Goal: Task Accomplishment & Management: Use online tool/utility

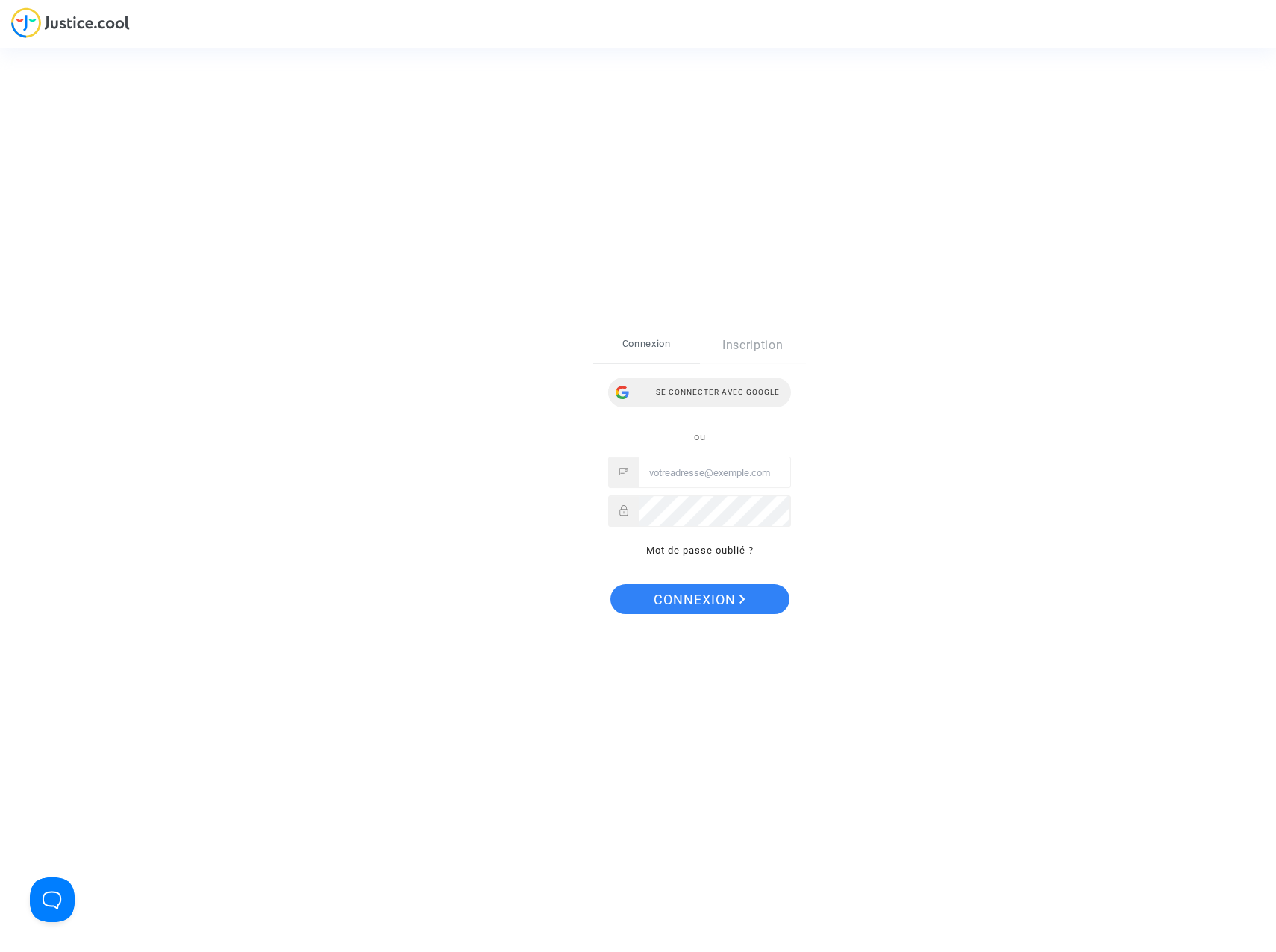
click at [707, 387] on div "Se connecter avec Google" at bounding box center [699, 392] width 183 height 30
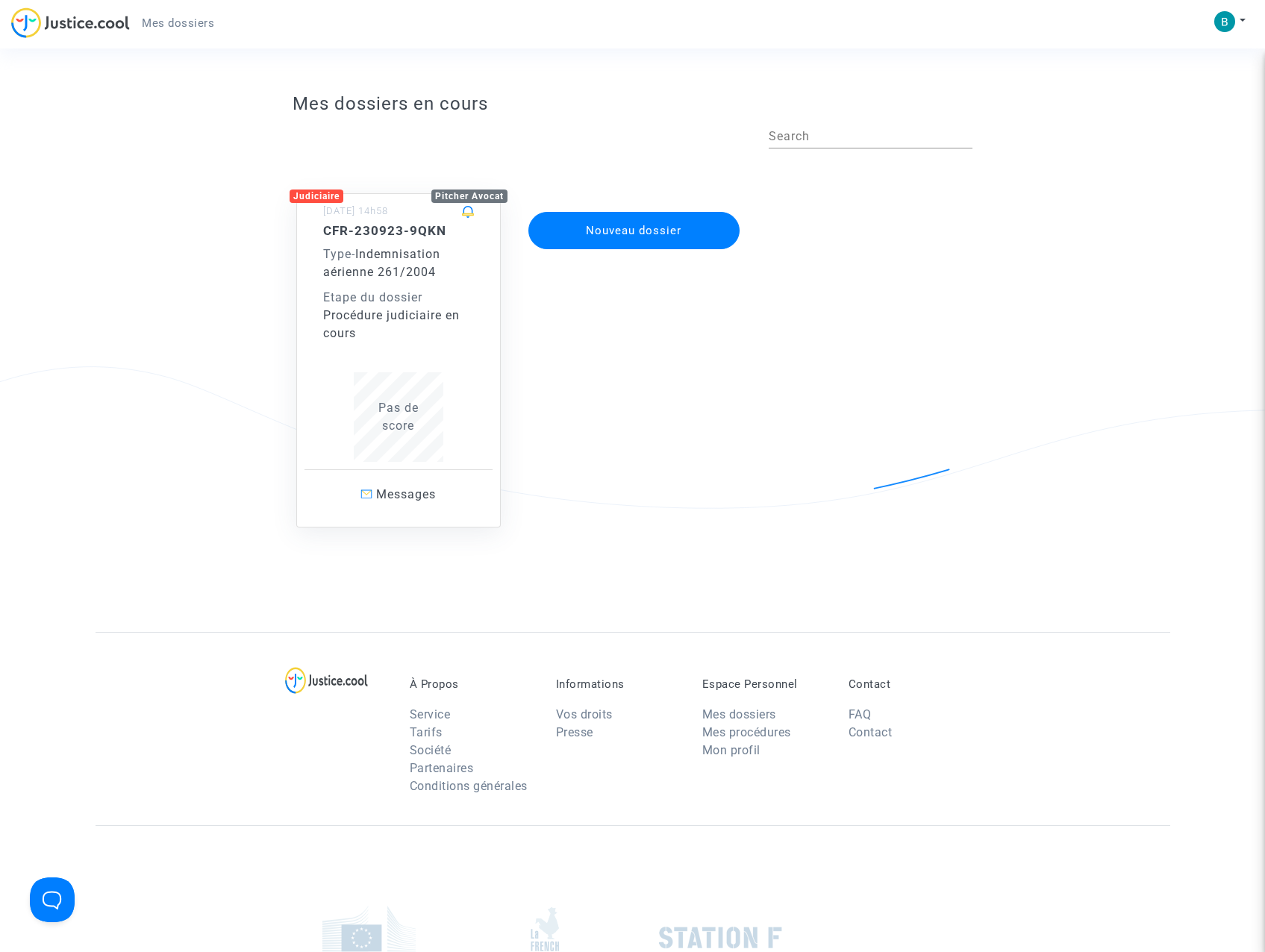
click at [385, 256] on span "Indemnisation aérienne 261/2004" at bounding box center [382, 263] width 117 height 32
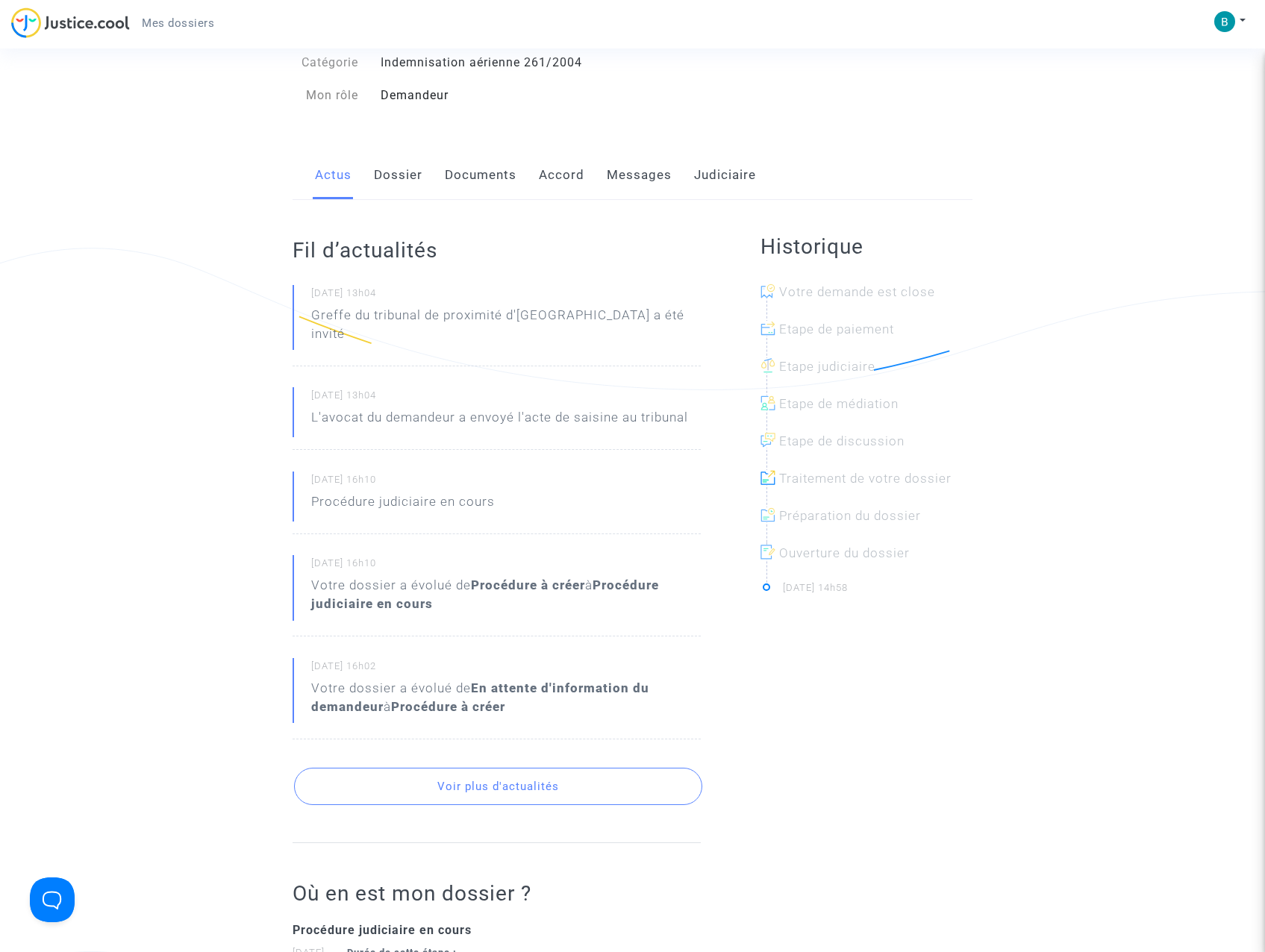
scroll to position [125, 0]
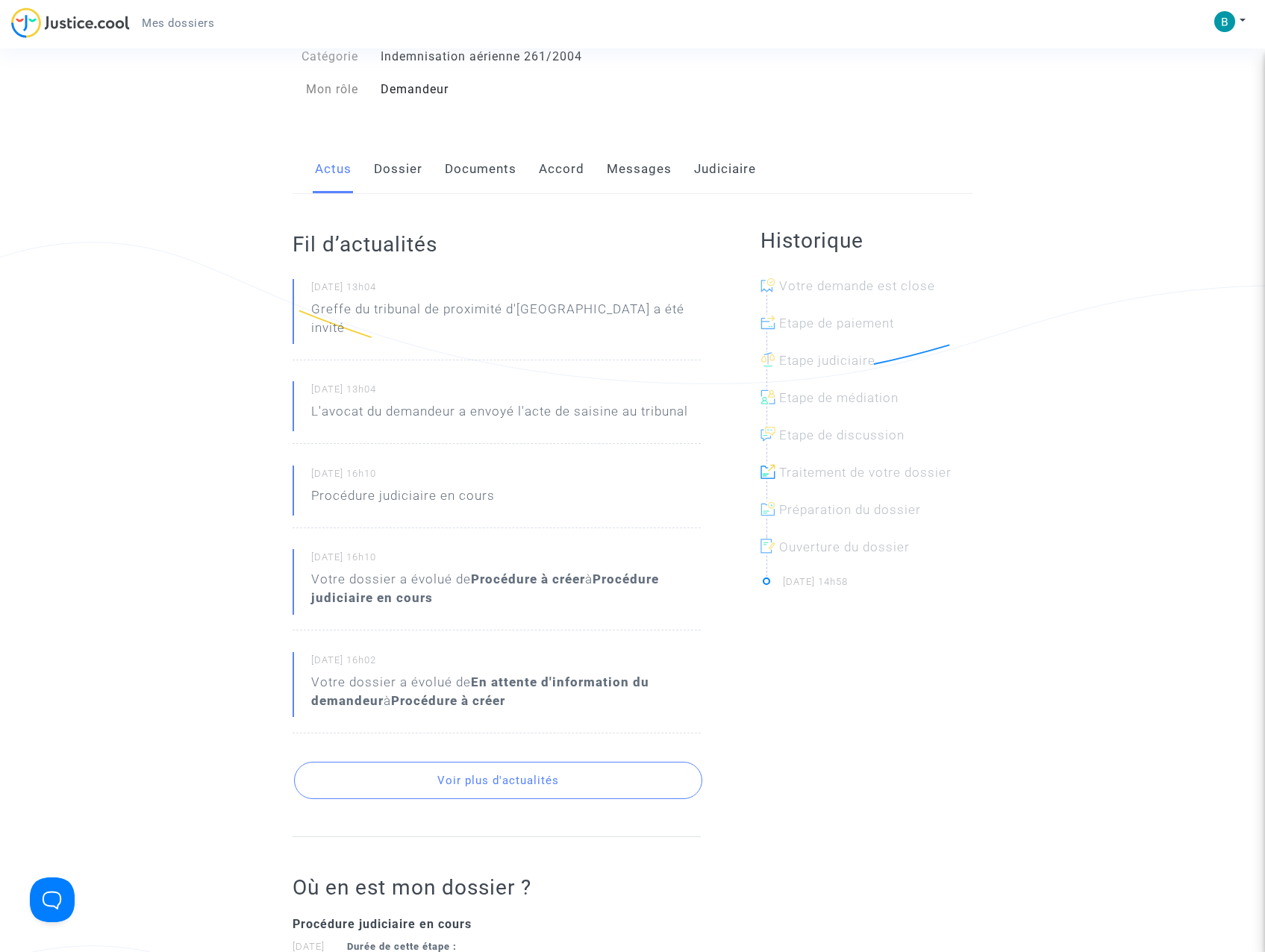
click at [497, 769] on button "Voir plus d'actualités" at bounding box center [497, 781] width 408 height 37
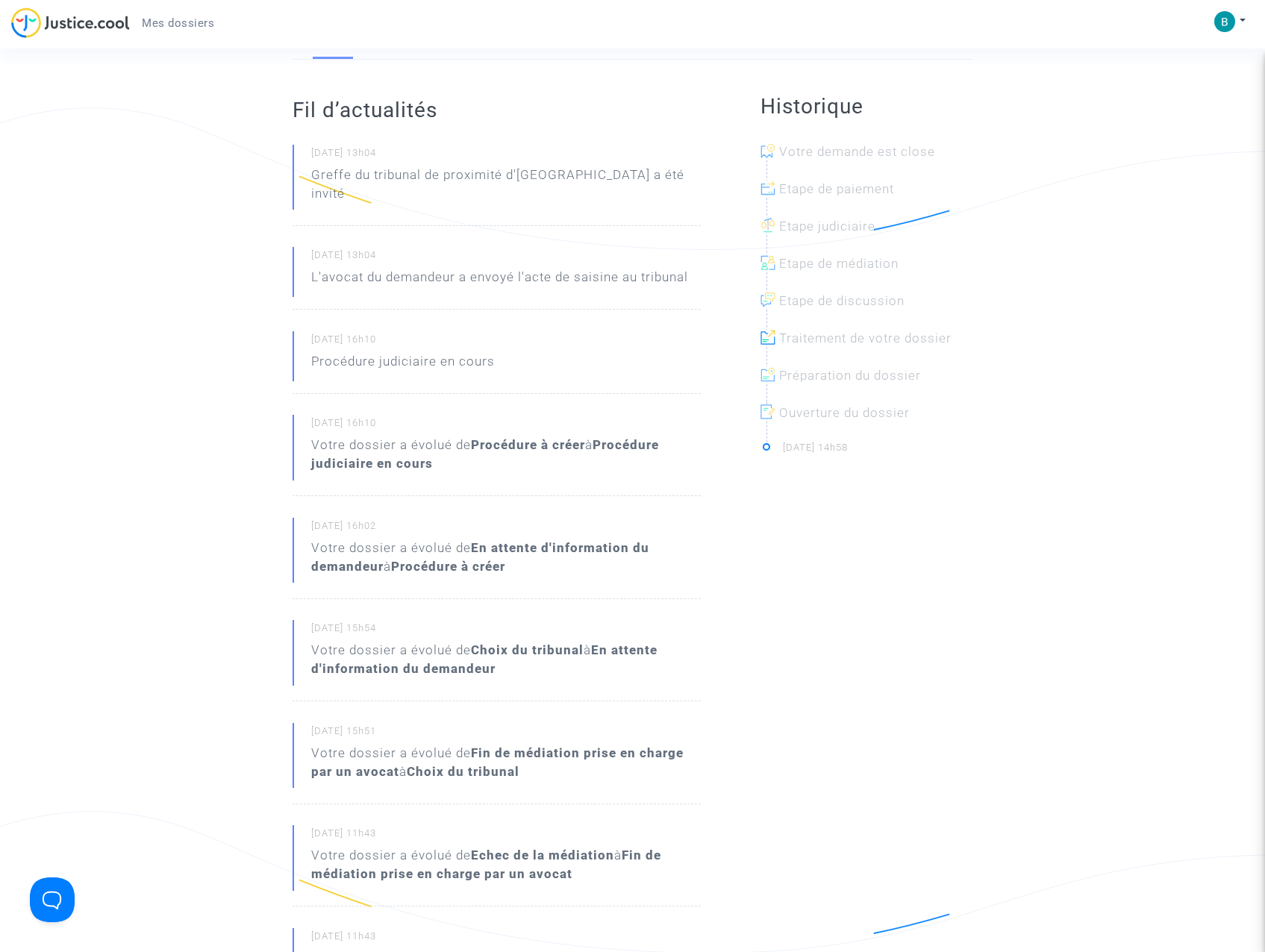
scroll to position [0, 0]
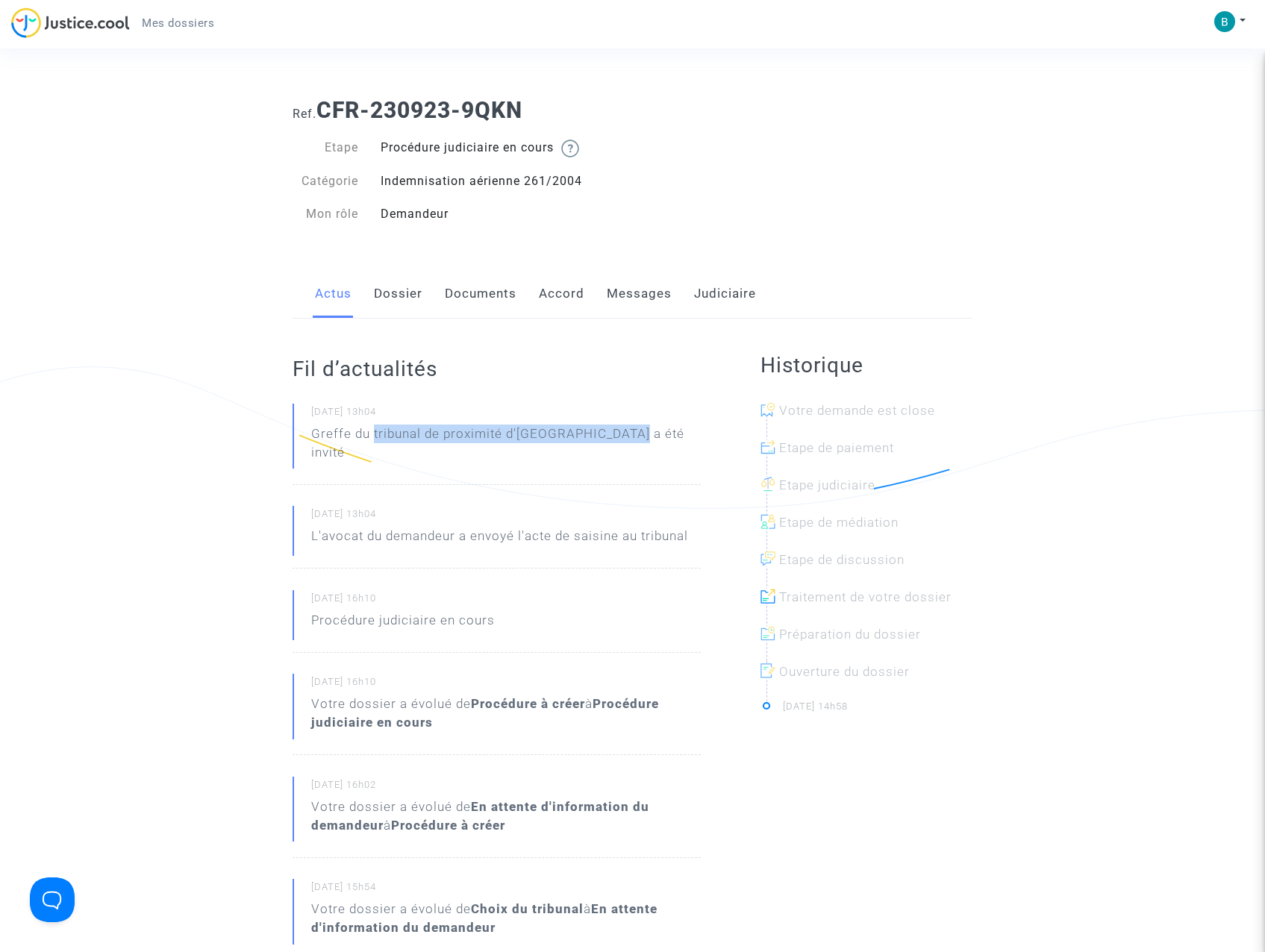
drag, startPoint x: 629, startPoint y: 432, endPoint x: 375, endPoint y: 432, distance: 254.0
click at [375, 432] on p "Greffe du tribunal de proximité d'[GEOGRAPHIC_DATA] a été invité" at bounding box center [506, 447] width 389 height 45
